Goal: Navigation & Orientation: Find specific page/section

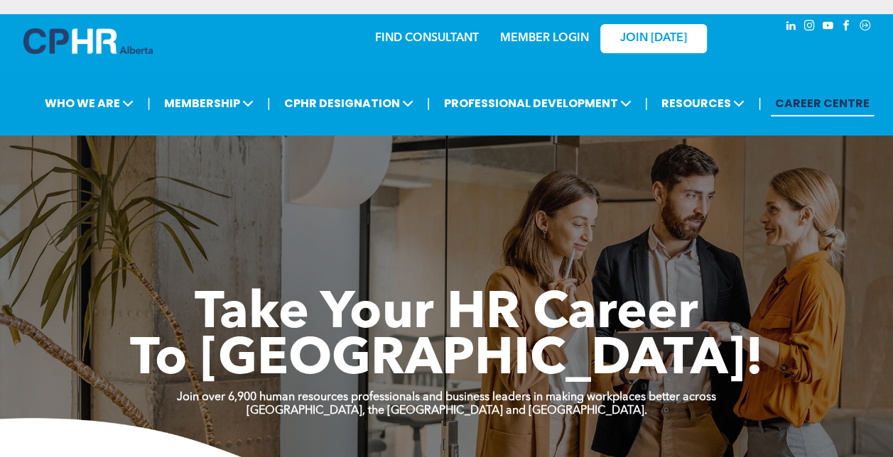
click at [557, 41] on link "MEMBER LOGIN" at bounding box center [544, 38] width 89 height 11
click at [661, 45] on link "JOIN [DATE]" at bounding box center [653, 38] width 107 height 29
click at [522, 30] on div "MEMBER LOGIN" at bounding box center [544, 34] width 92 height 26
click at [521, 40] on link "MEMBER LOGIN" at bounding box center [544, 38] width 89 height 11
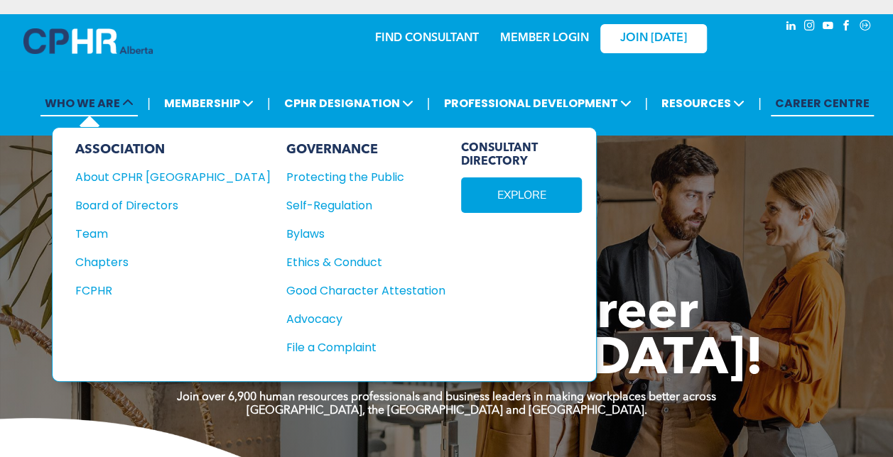
click at [95, 108] on span "WHO WE ARE" at bounding box center [88, 103] width 97 height 26
click at [131, 185] on div "ASSOCIATION About CPHR Alberta Board of Directors Team Chapters FCPHR" at bounding box center [172, 254] width 195 height 225
click at [286, 254] on div "Ethics & Conduct" at bounding box center [357, 263] width 143 height 18
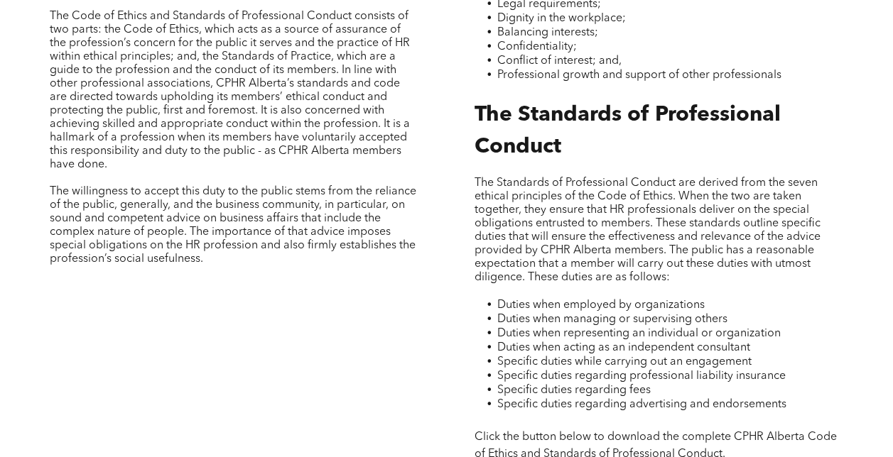
scroll to position [277, 0]
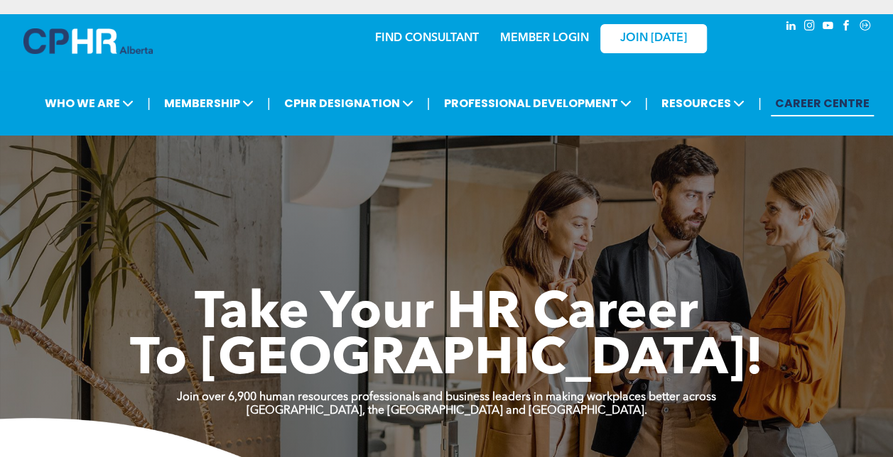
click at [569, 33] on link "MEMBER LOGIN" at bounding box center [544, 38] width 89 height 11
